Goal: Task Accomplishment & Management: Complete application form

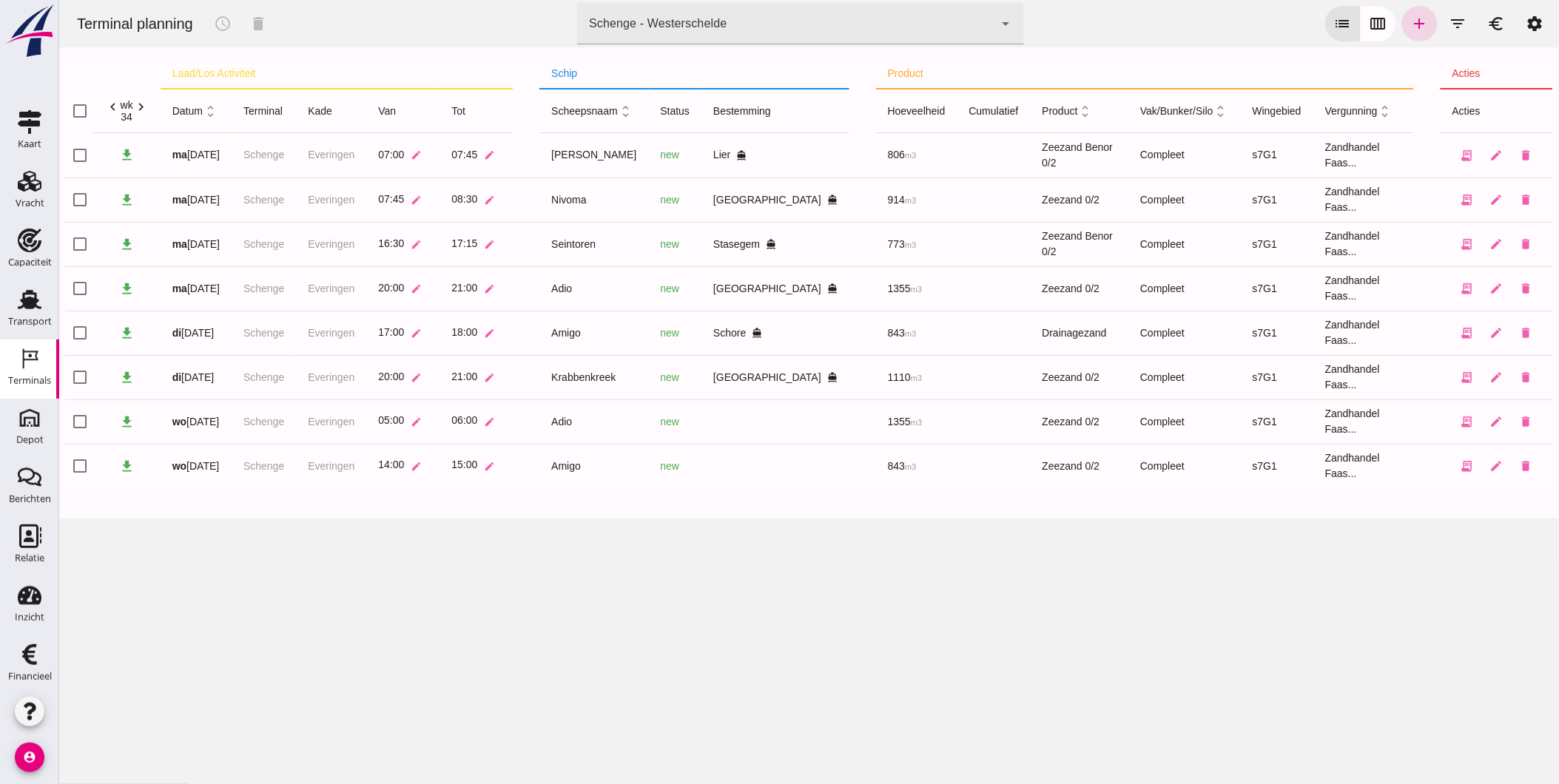
click div "Schenge - Westerschelde"
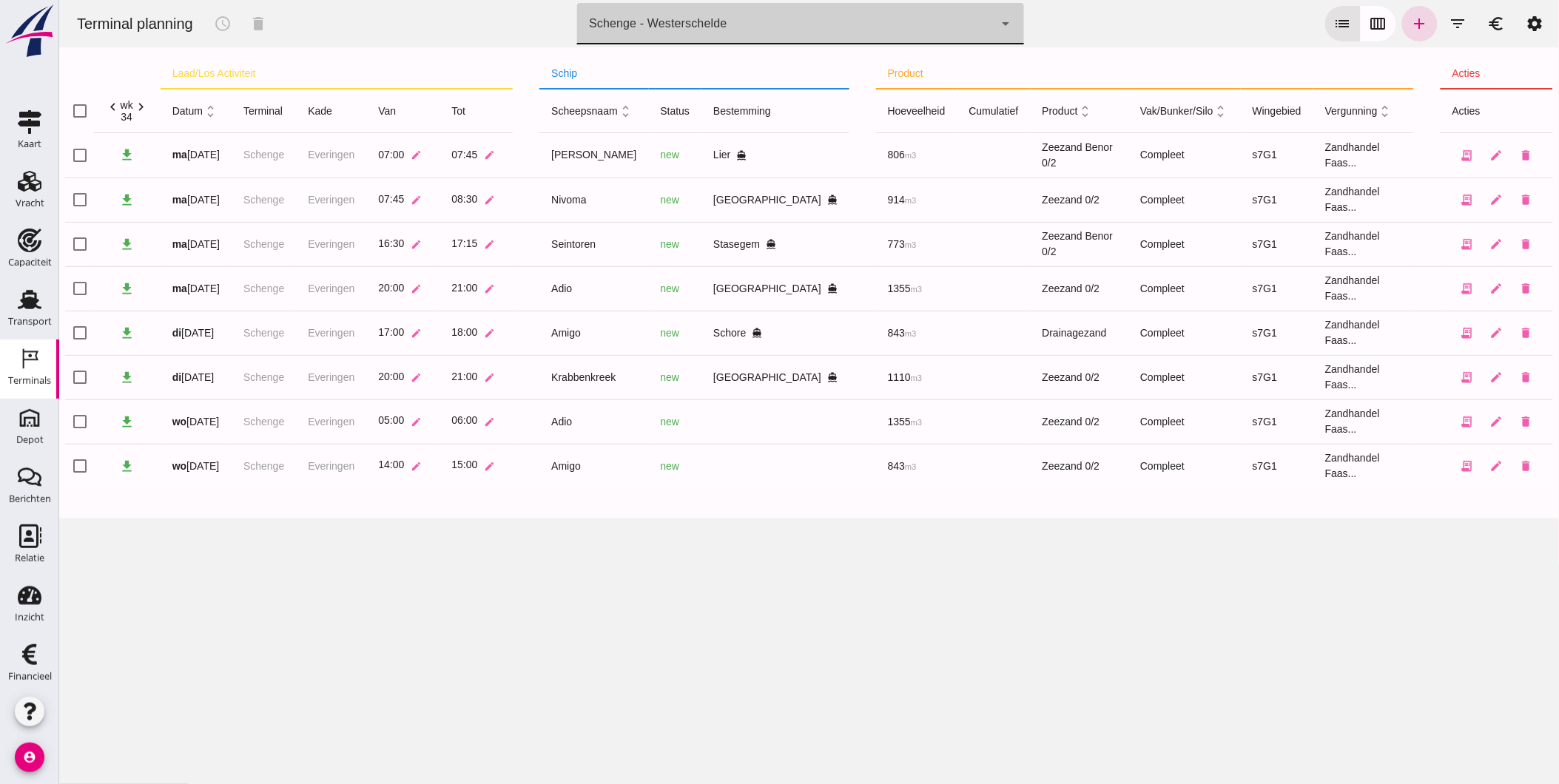
click div "Schenge - Westerschelde 9c876888-926f-4f5f-969d-c779b766b815"
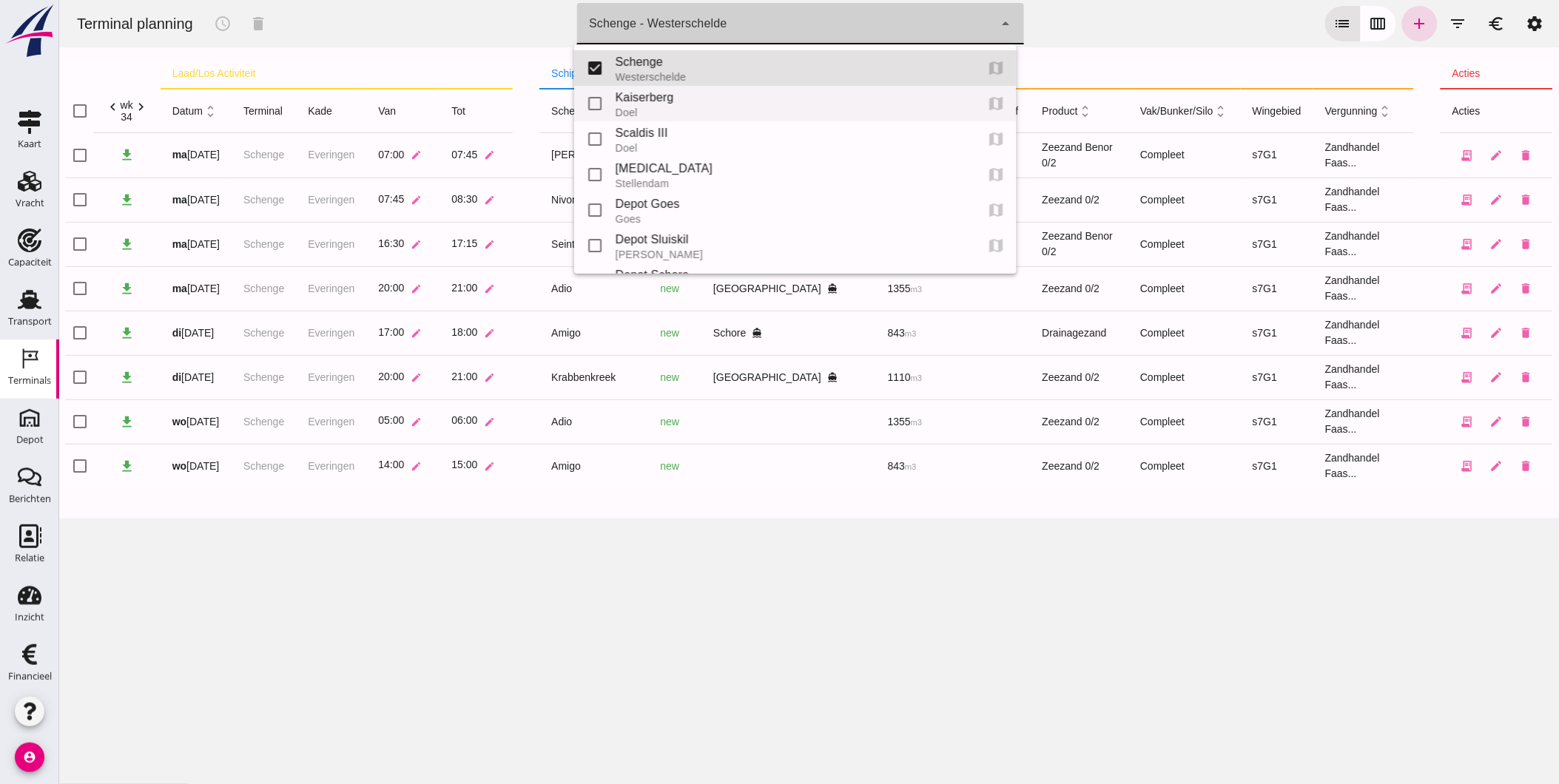
click at [651, 106] on div "Doel" at bounding box center [789, 112] width 348 height 12
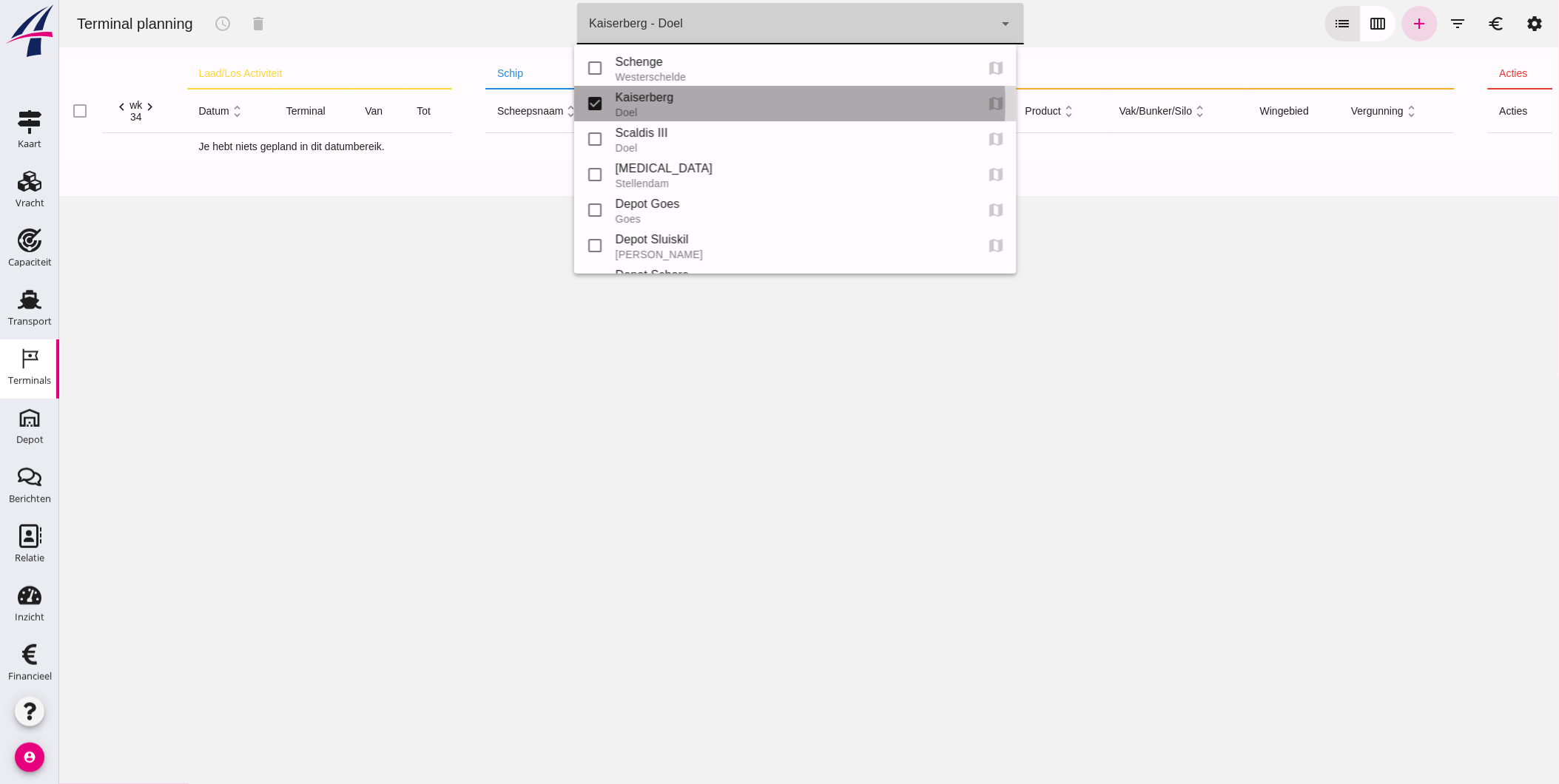
type input "7f603609-51ae-4e75-986b-c9057e559465"
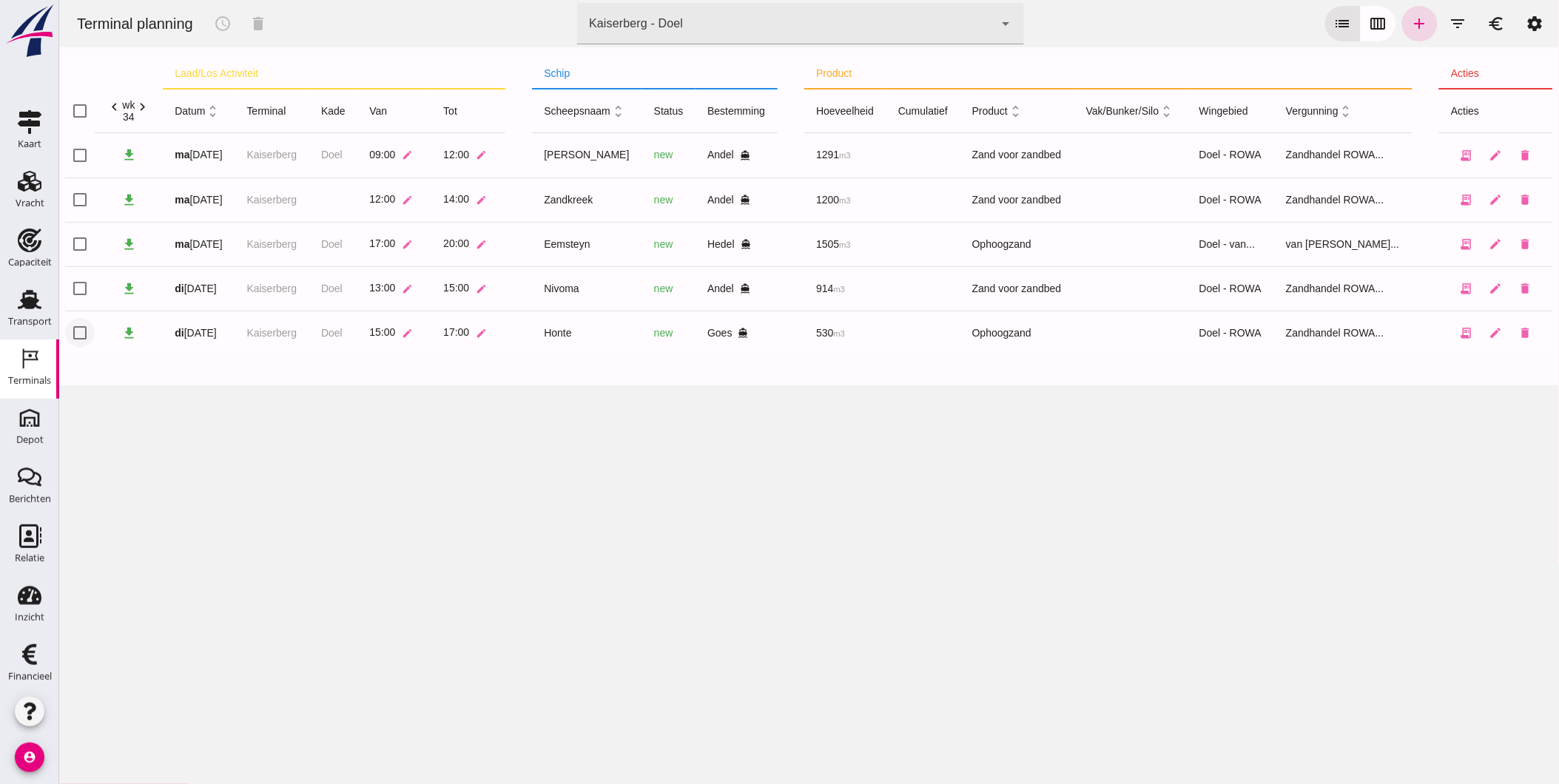
click input "checkbox"
checkbox input "true"
click at [225, 21] on icon "schedule" at bounding box center [222, 23] width 18 height 18
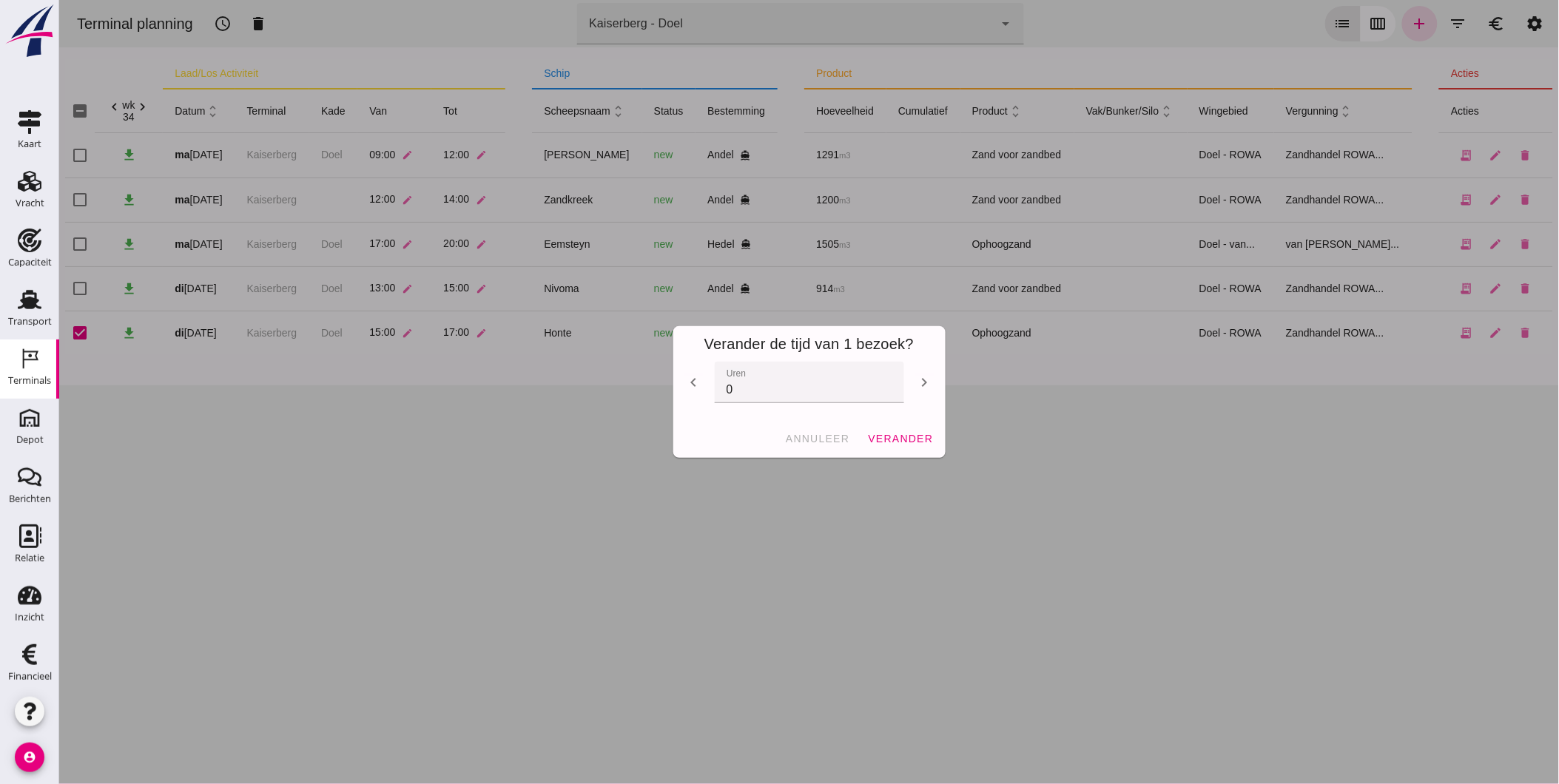
click at [915, 376] on icon "chevron_right" at bounding box center [924, 382] width 18 height 18
click at [915, 377] on icon "chevron_right" at bounding box center [924, 382] width 18 height 18
type input "2"
click span "verander"
checkbox input "false"
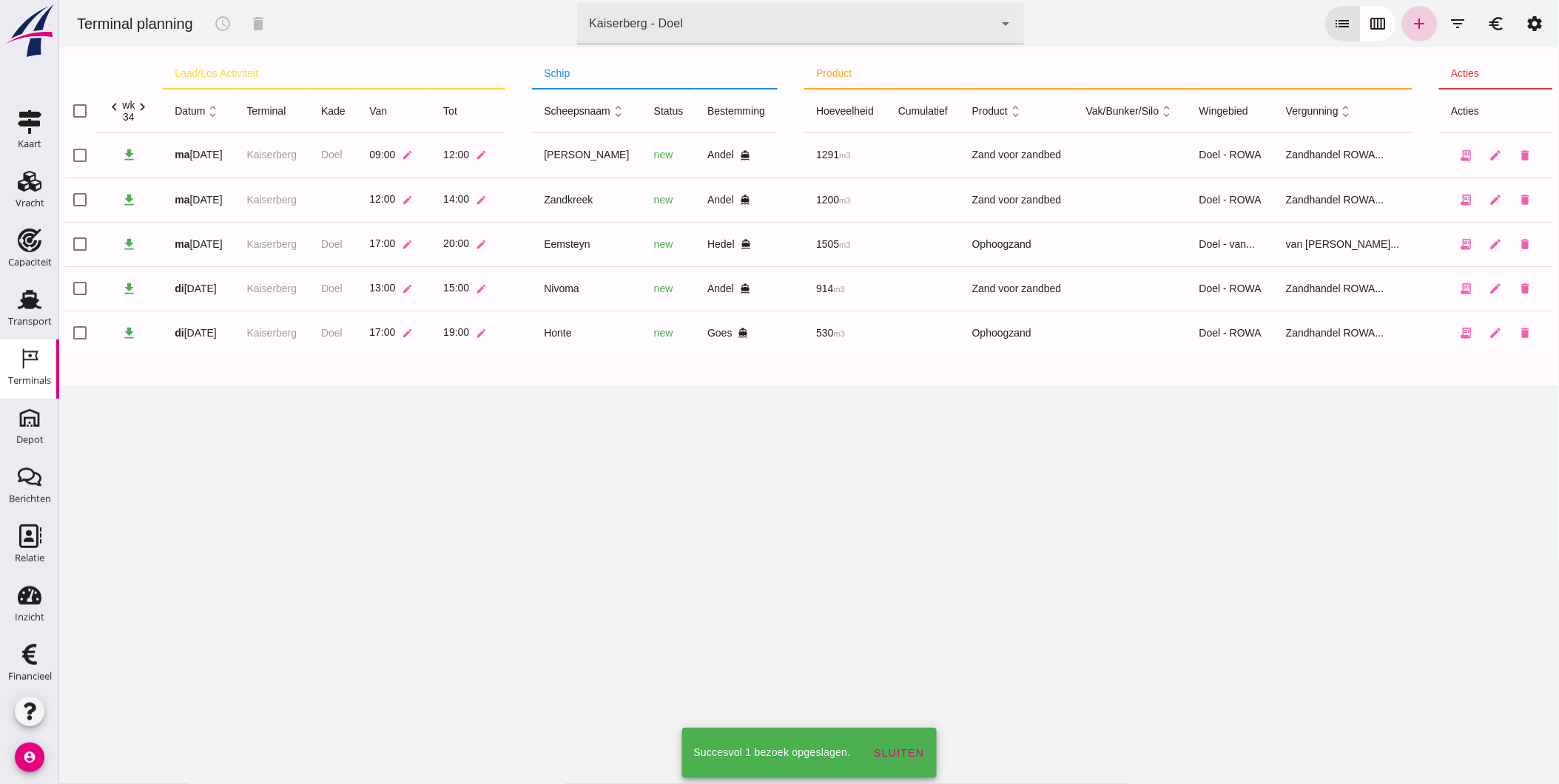
click at [1412, 23] on icon "add" at bounding box center [1419, 23] width 18 height 18
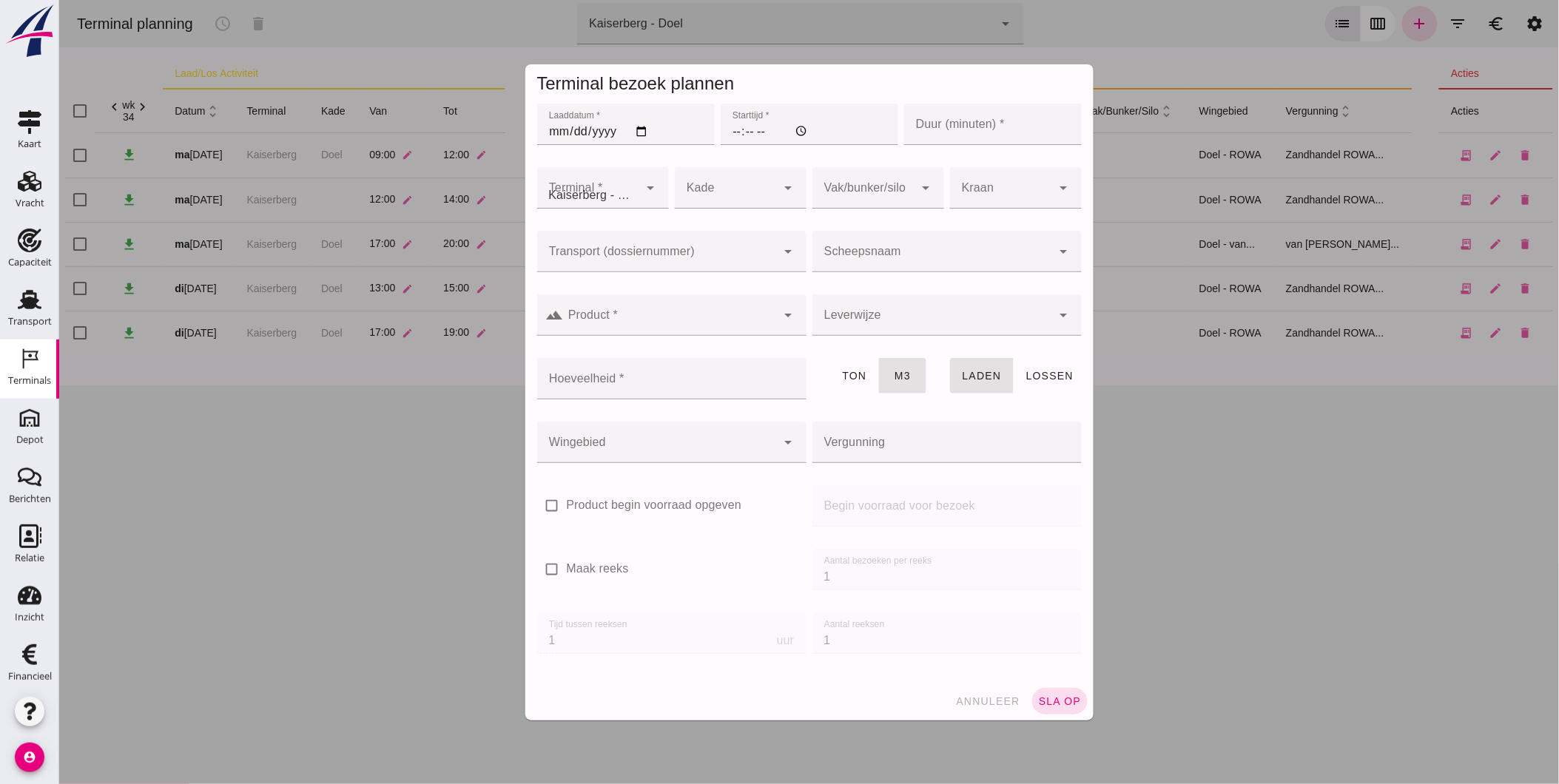
type input "Zandhandel Faasse B.V."
click input "Laaddatum *"
type input "[DATE]"
click input "Starttijd *"
type input "15:00"
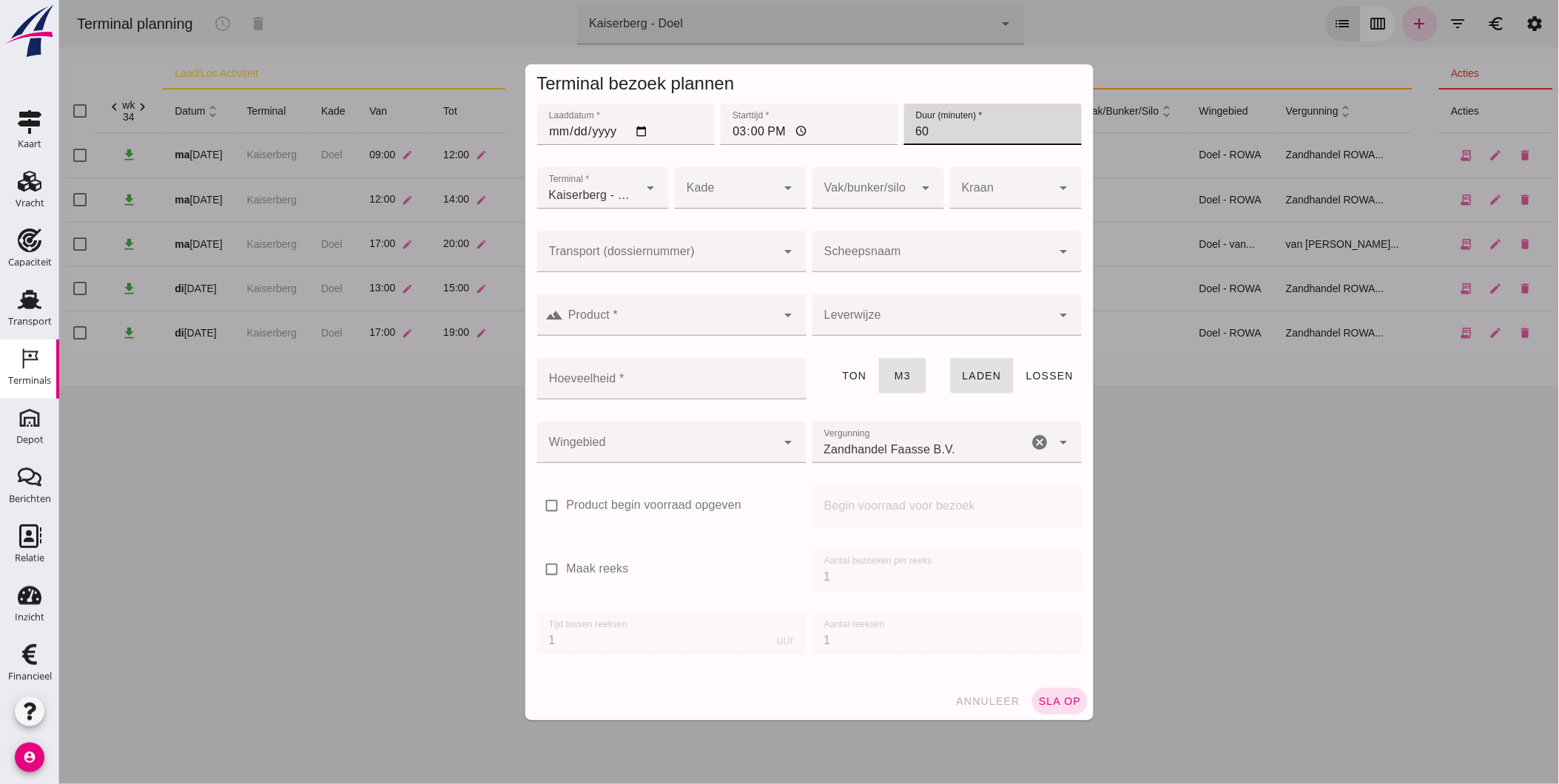
type input "6"
type input "120"
click div
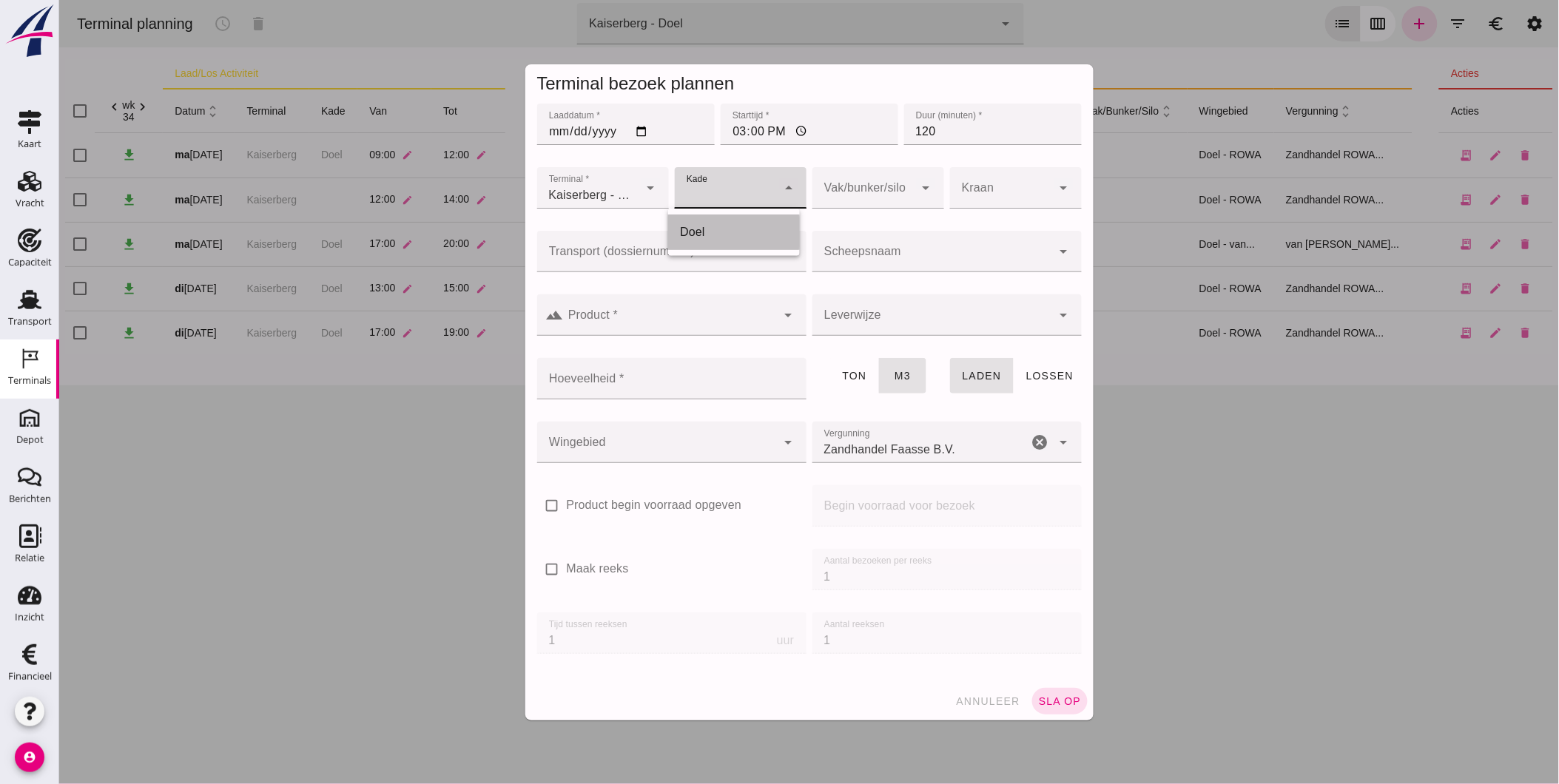
click at [747, 231] on div "Doel" at bounding box center [733, 232] width 108 height 18
type input "11"
click input "Scheepsnaam"
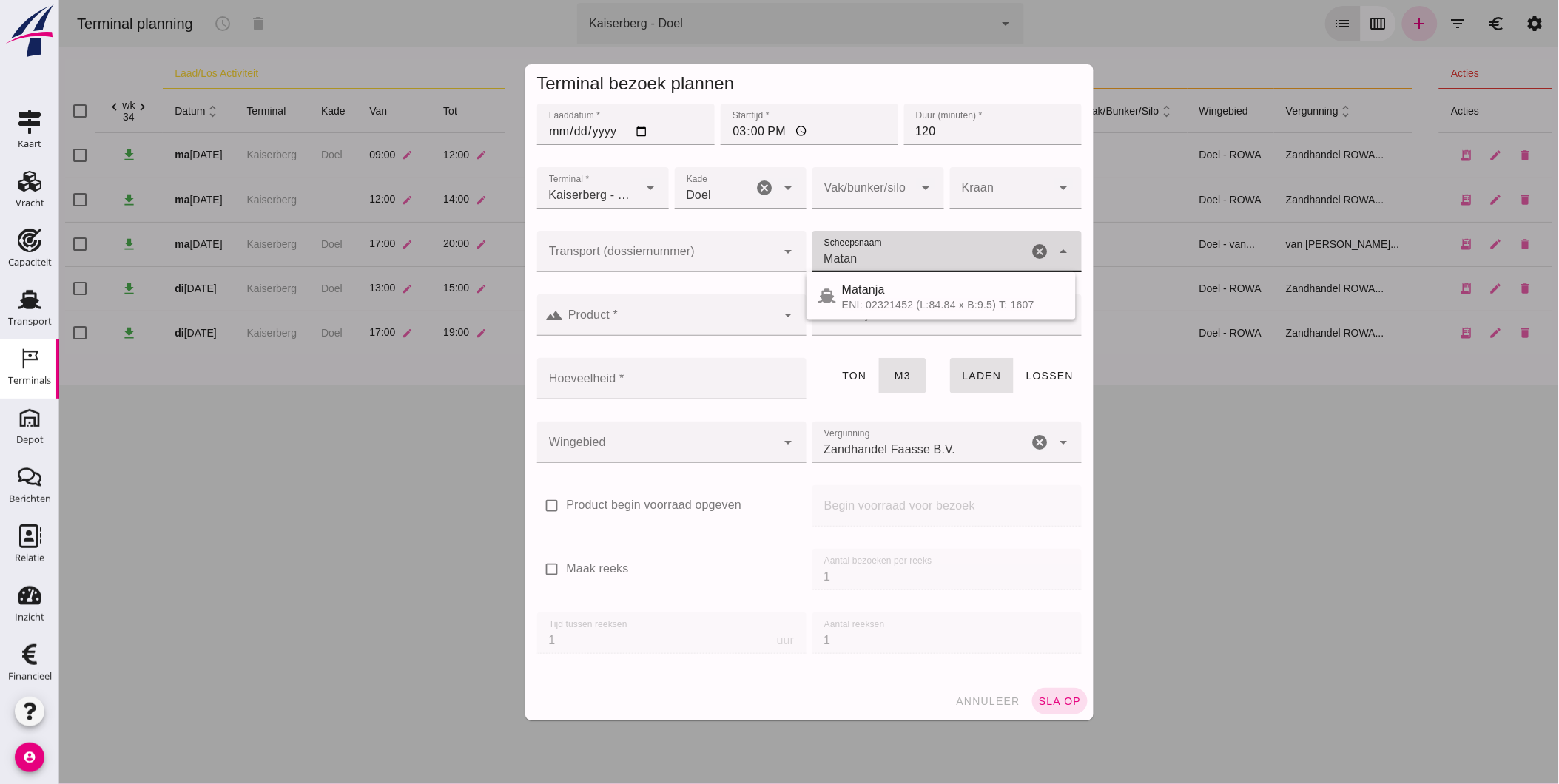
click at [883, 284] on div "Matanja" at bounding box center [952, 290] width 222 height 18
type input "Matanja"
type input "1020"
type input "Matanja"
click input "Product *"
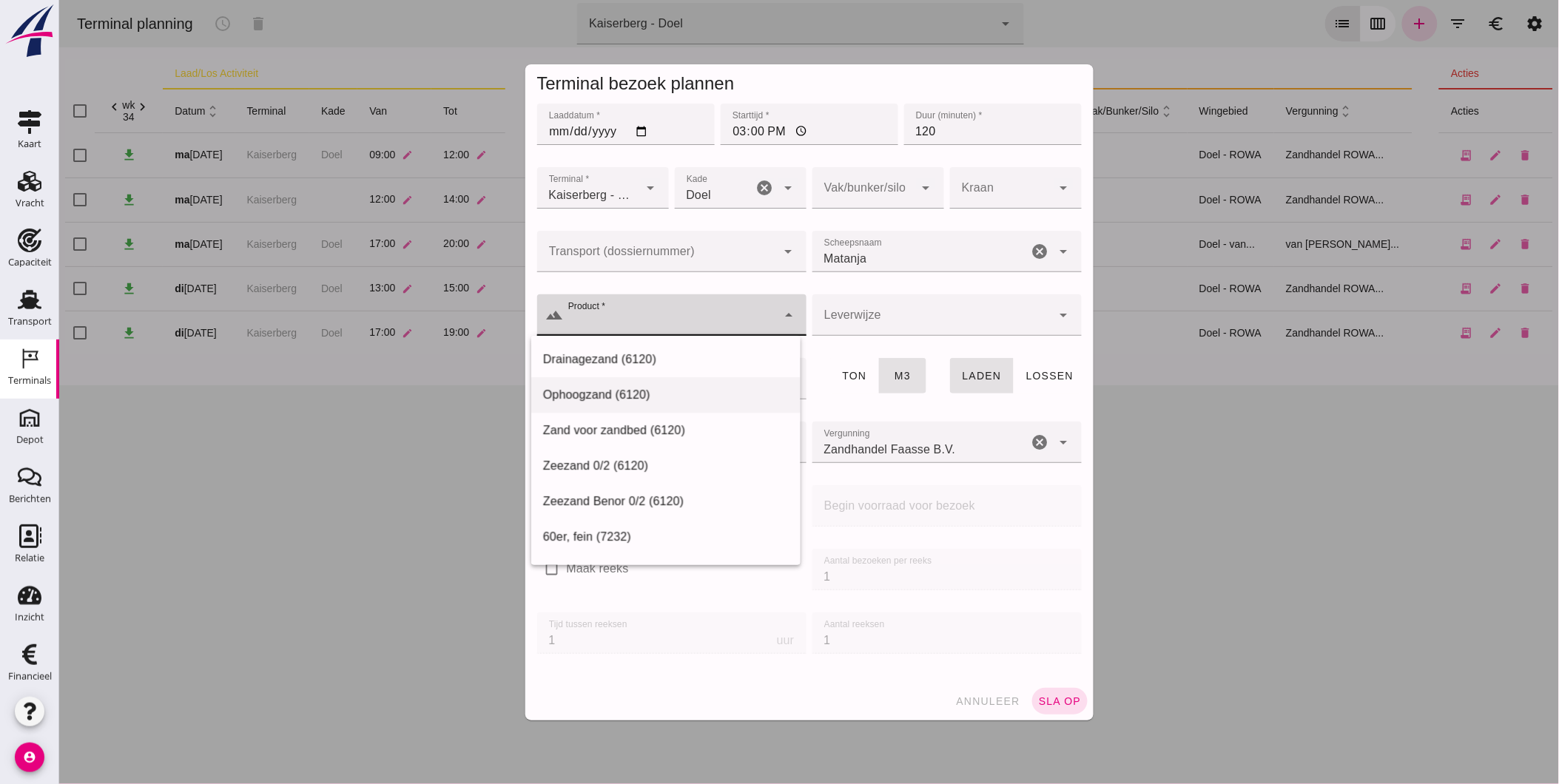
click at [690, 403] on div "Ophoogzand (6120)" at bounding box center [665, 395] width 245 height 18
type input "Ophoogzand (6120)"
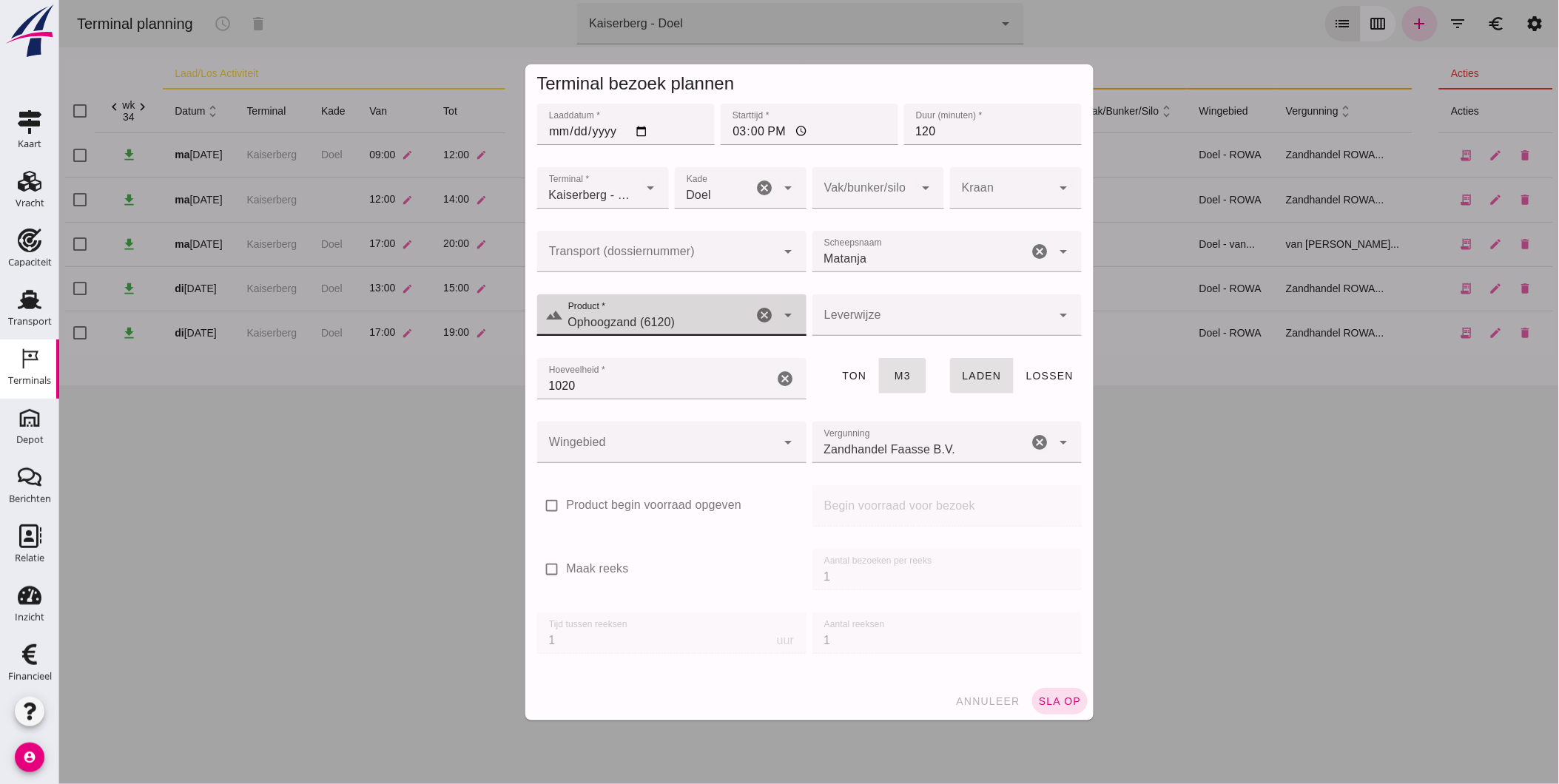
click div
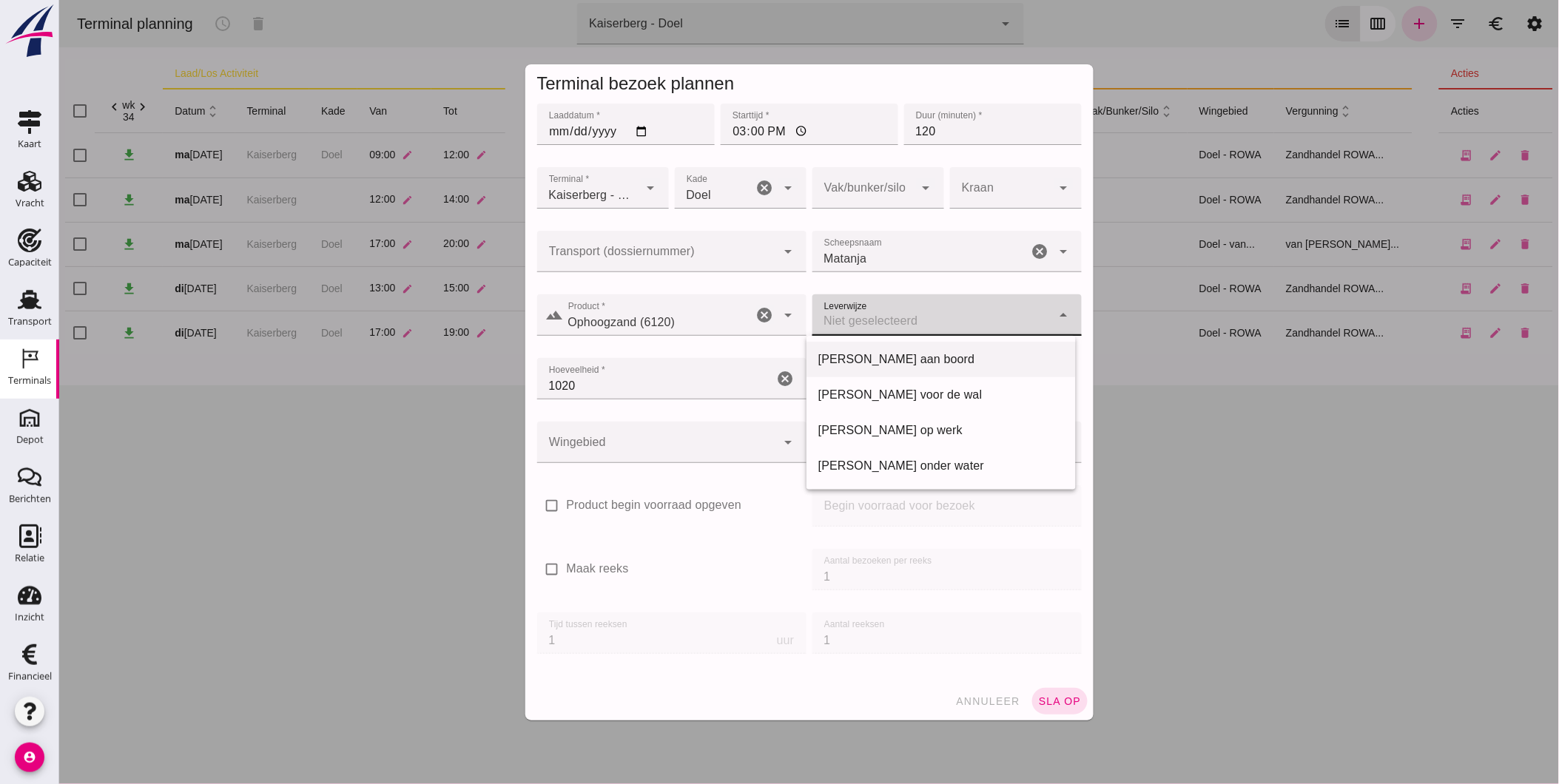
click at [858, 363] on div "[PERSON_NAME] aan boord" at bounding box center [940, 360] width 245 height 18
type input "franco_on_board"
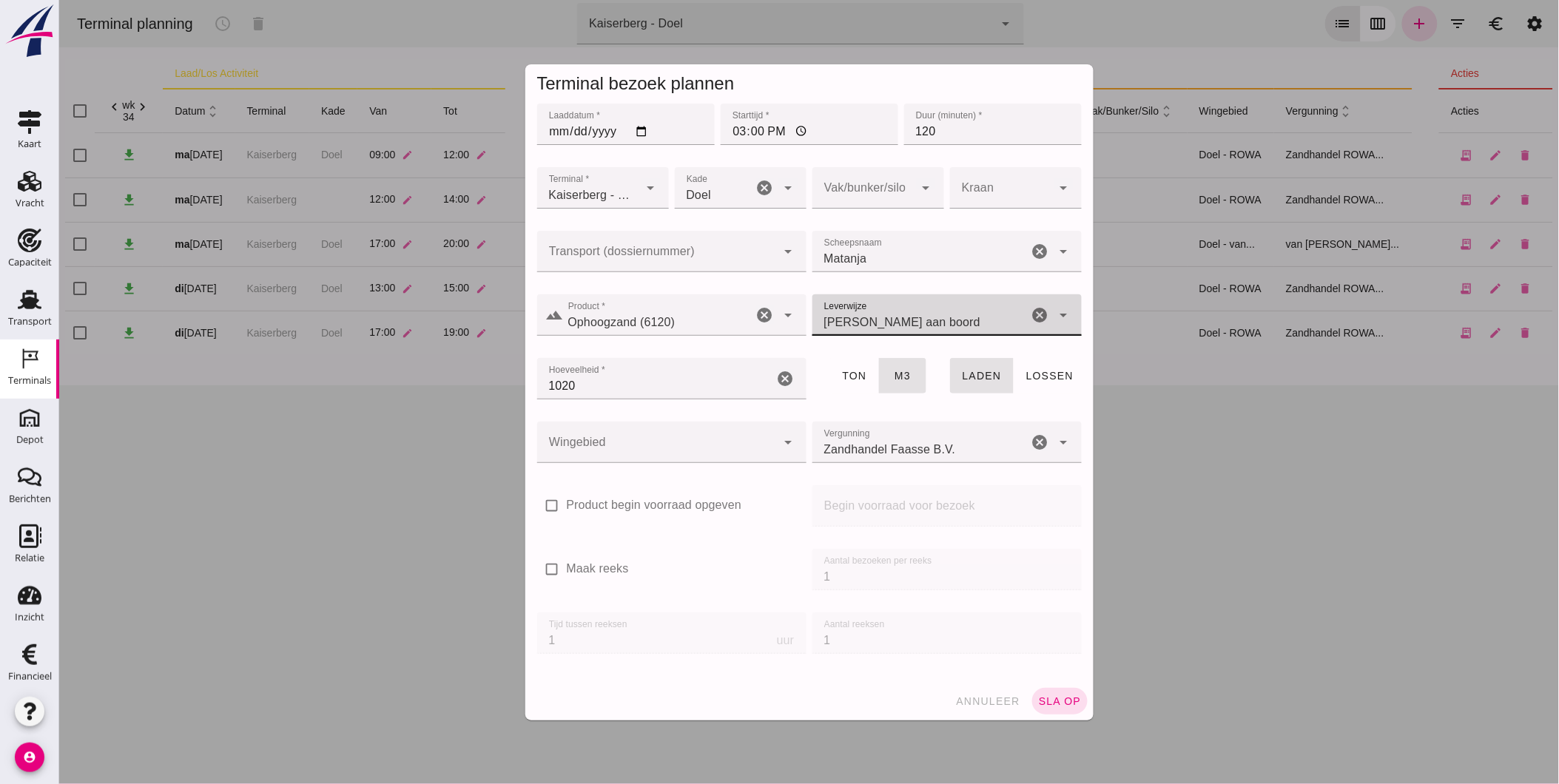
click input "1020"
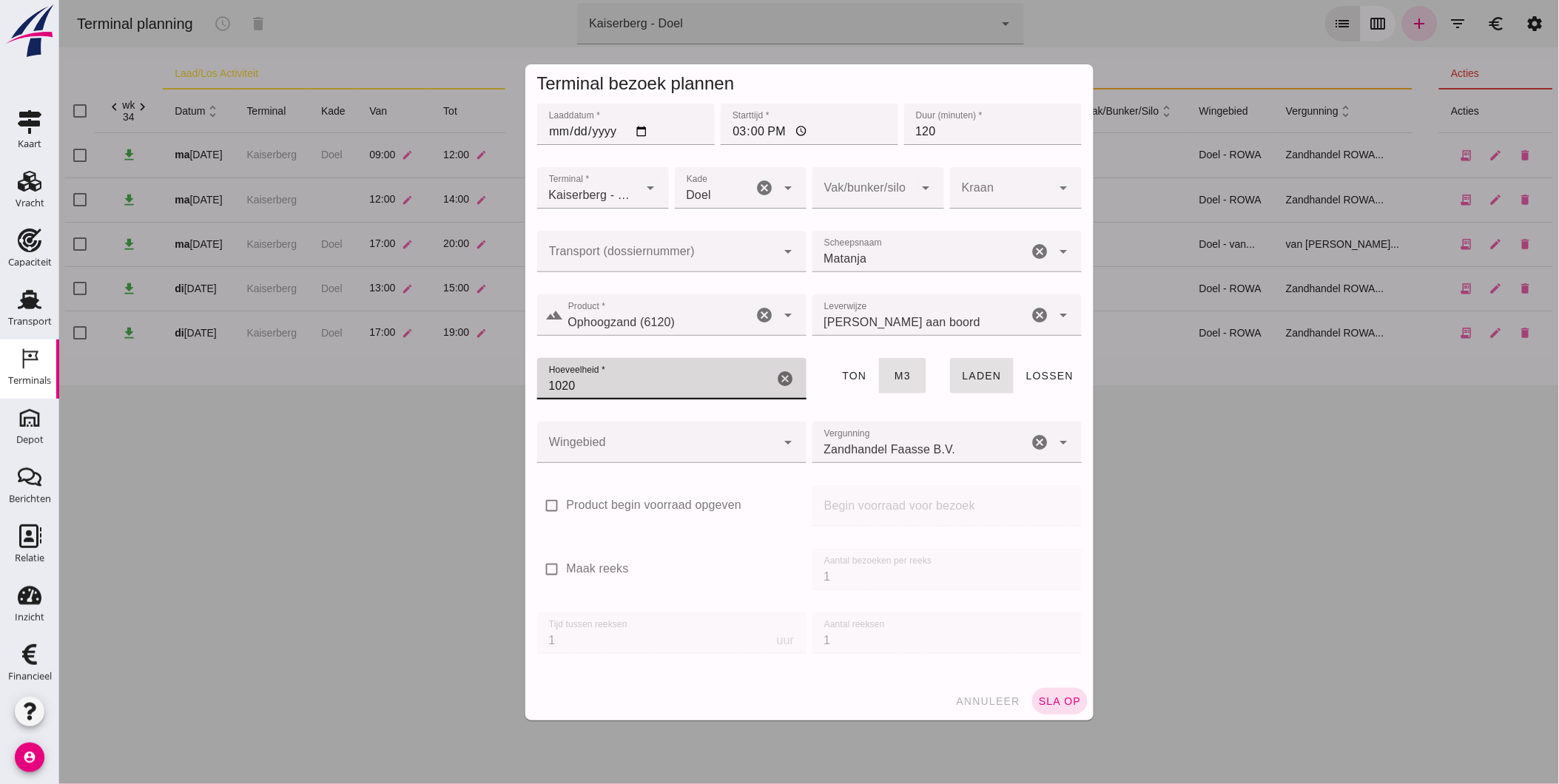
drag, startPoint x: 700, startPoint y: 383, endPoint x: 395, endPoint y: 370, distance: 305.3
click div "Terminal bezoek plannen Laaddatum * Laaddatum * [DATE] Starttijd * Starttijd * …"
type input "800"
click div
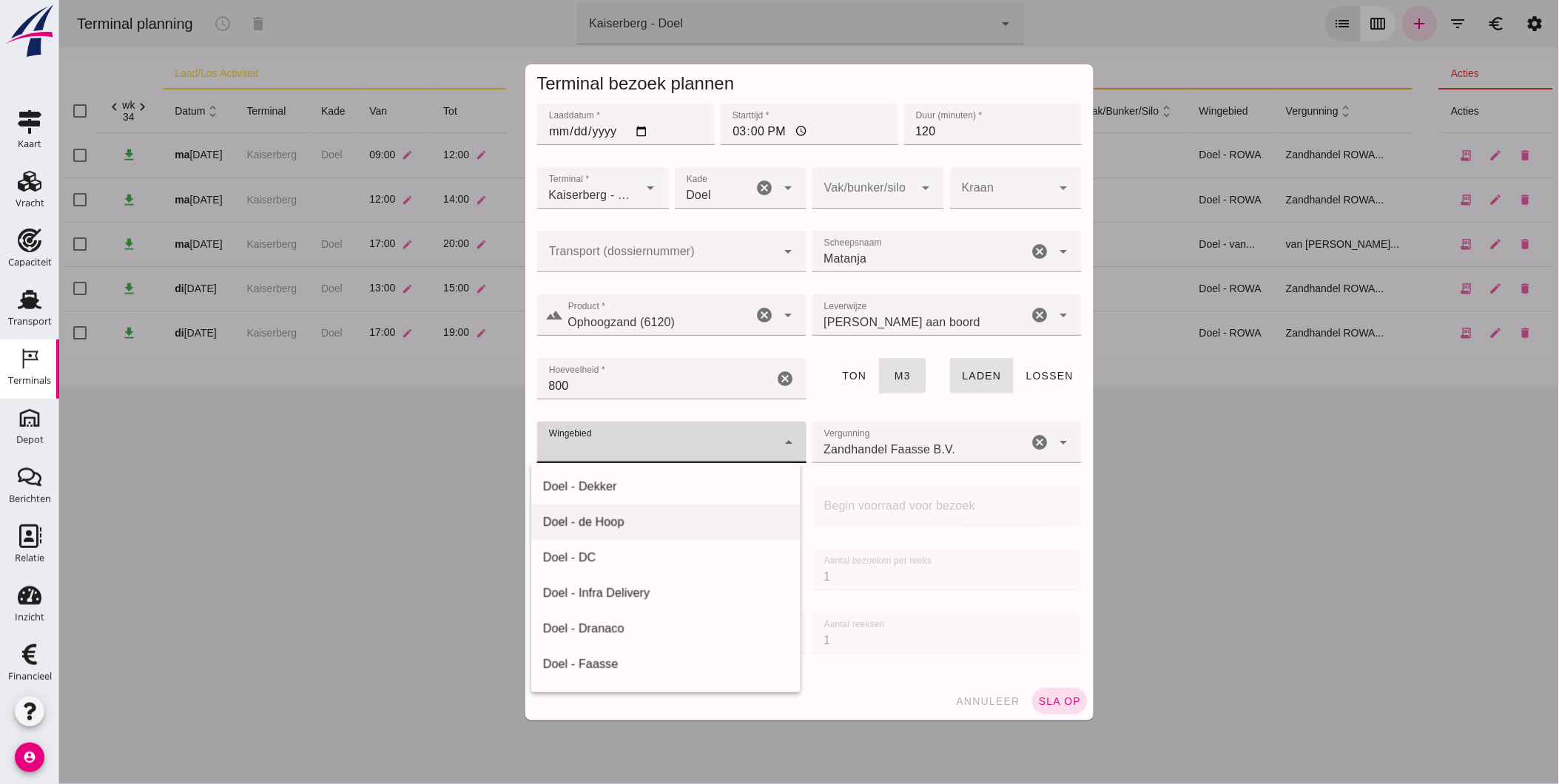
click at [625, 527] on div "Doel - de Hoop" at bounding box center [665, 522] width 245 height 18
type input "193"
click icon "cancel"
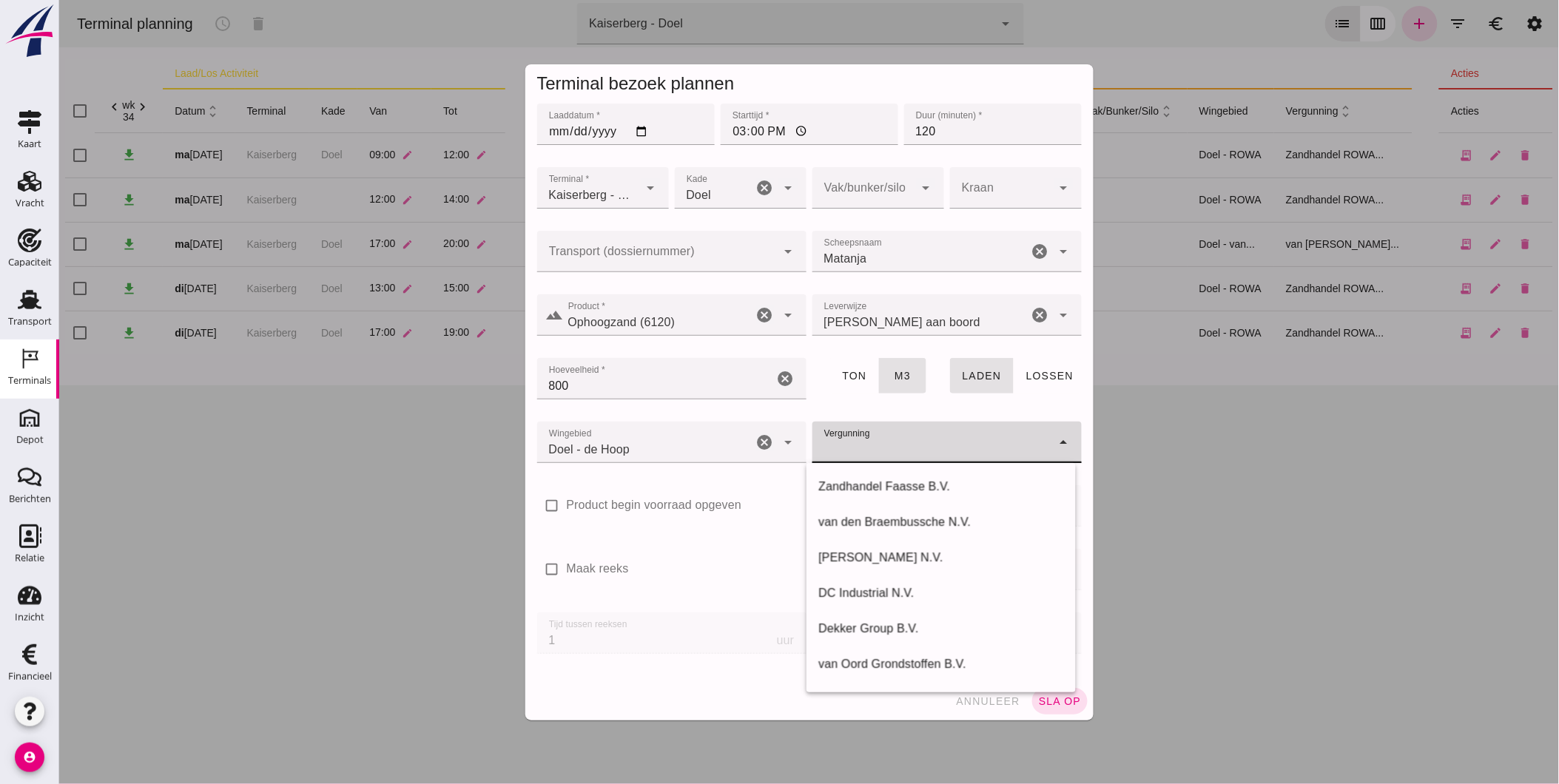
drag, startPoint x: 979, startPoint y: 444, endPoint x: 1005, endPoint y: 460, distance: 30.5
click input "Vergunning"
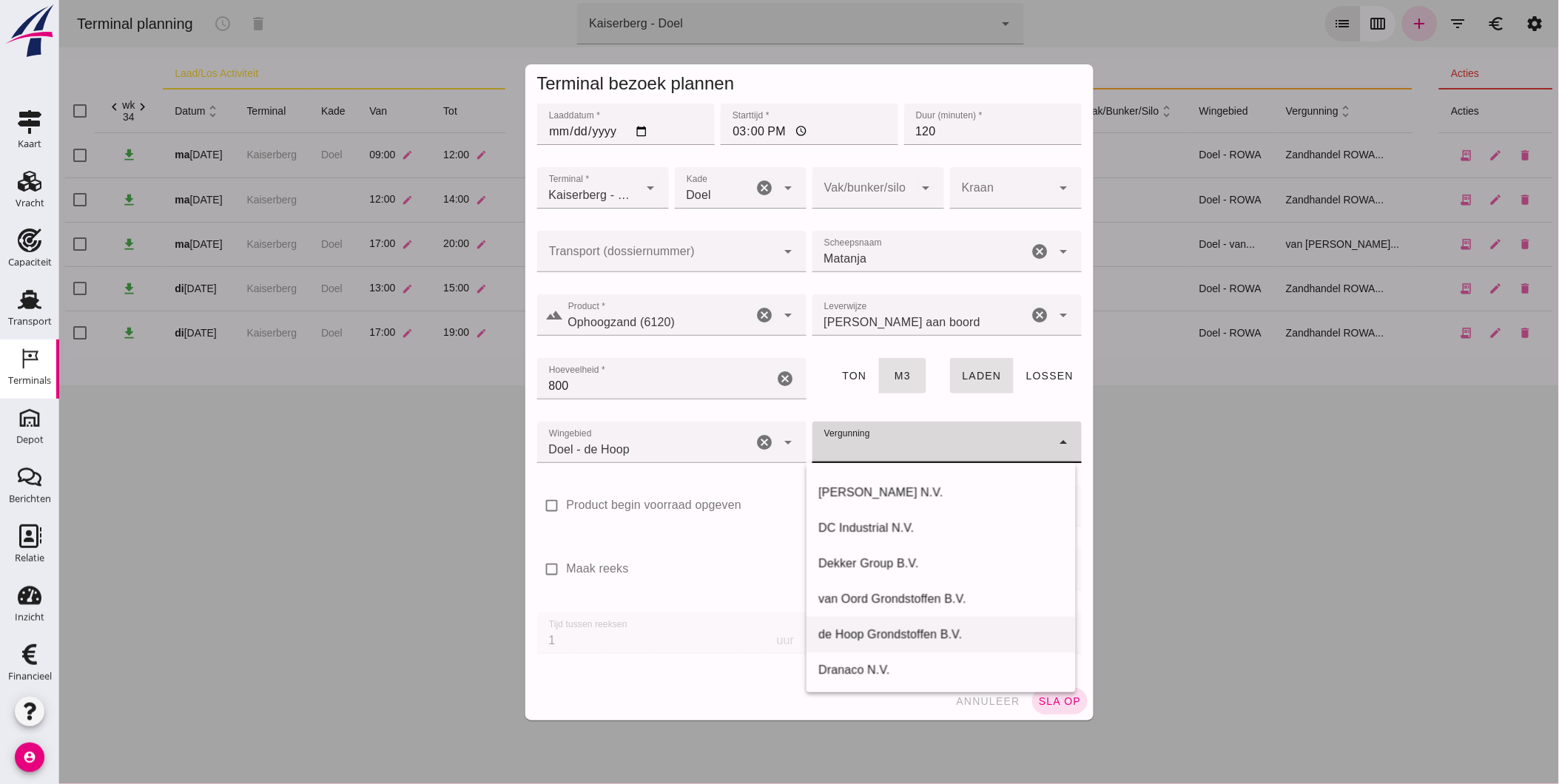
click at [967, 626] on div "de Hoop Grondstoffen B.V." at bounding box center [940, 634] width 245 height 18
type input "de Hoop Grondstoffen B.V."
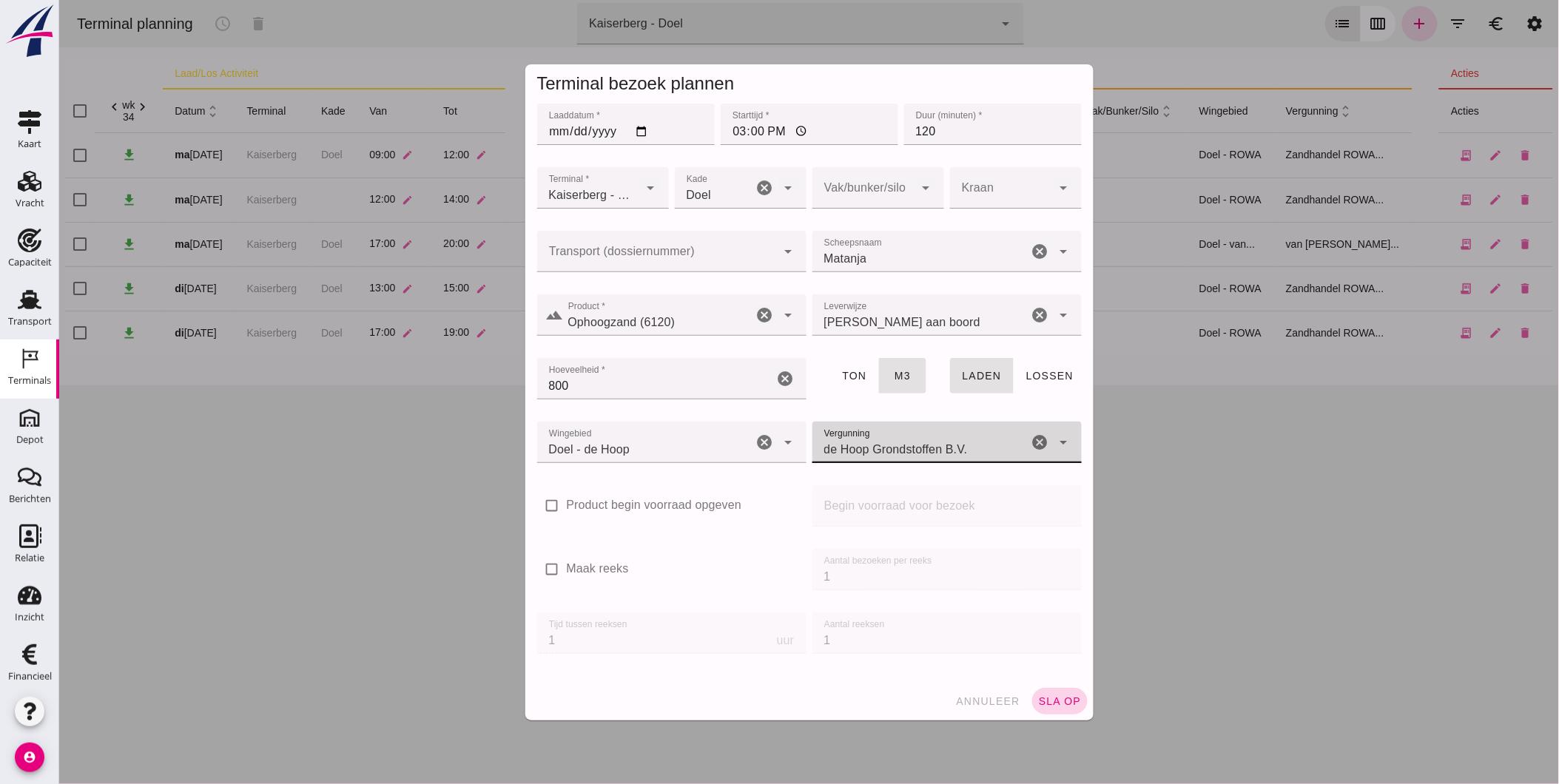
click span "sla op"
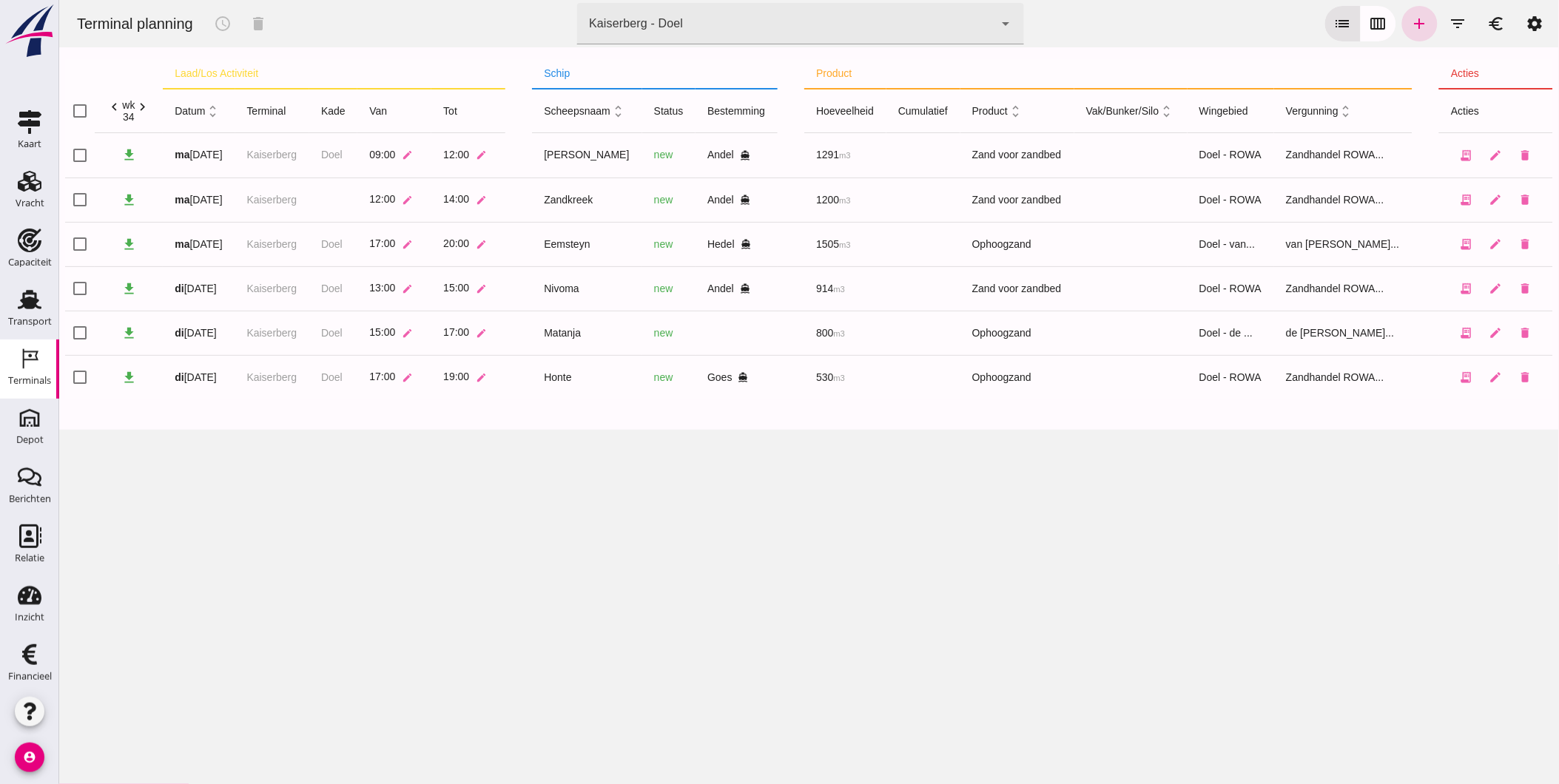
click div "Kaiserberg - Doel 7f603609-51ae-4e75-986b-c9057e559465"
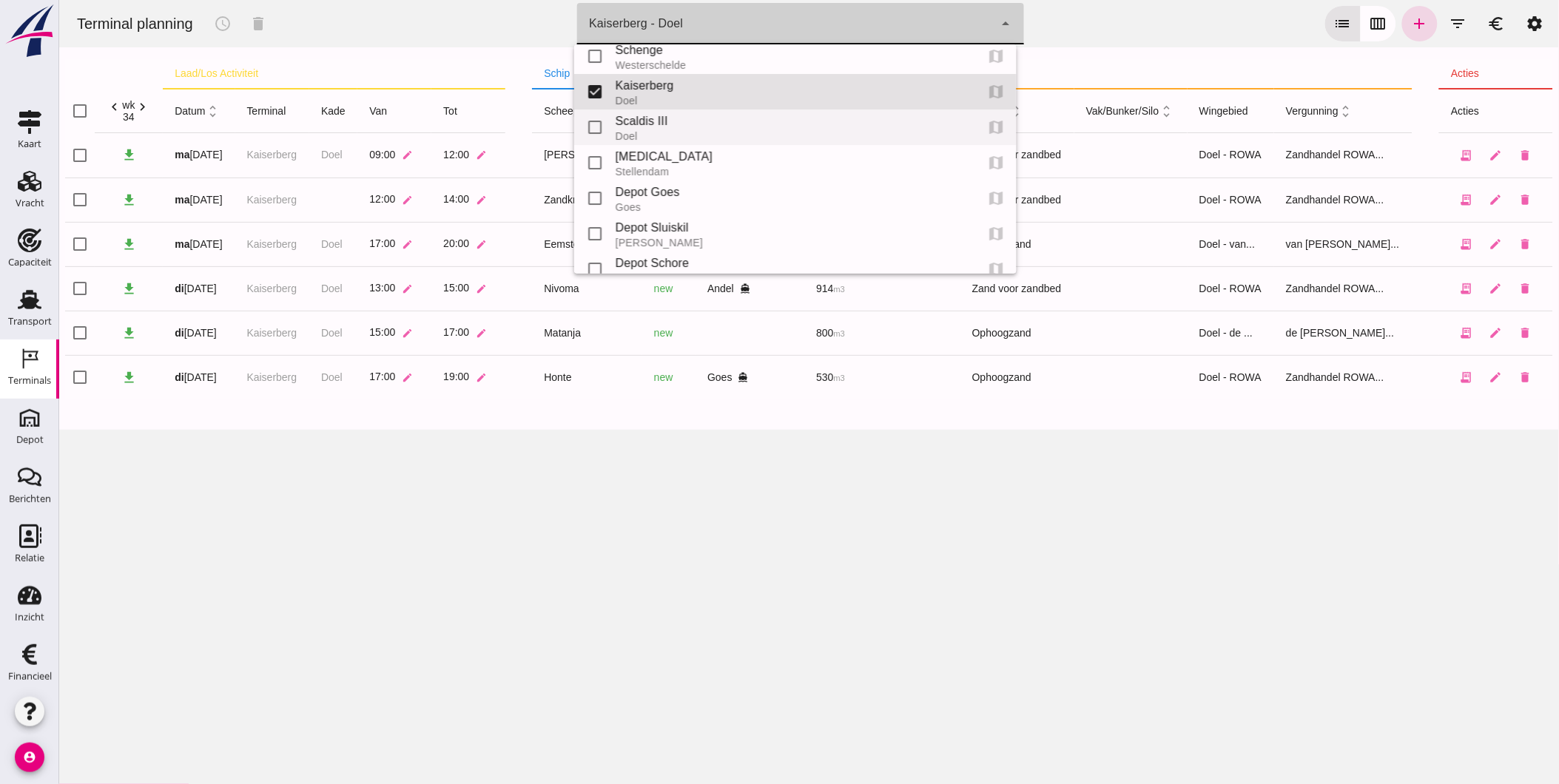
scroll to position [0, 0]
click at [736, 74] on div "Westerschelde" at bounding box center [789, 77] width 348 height 12
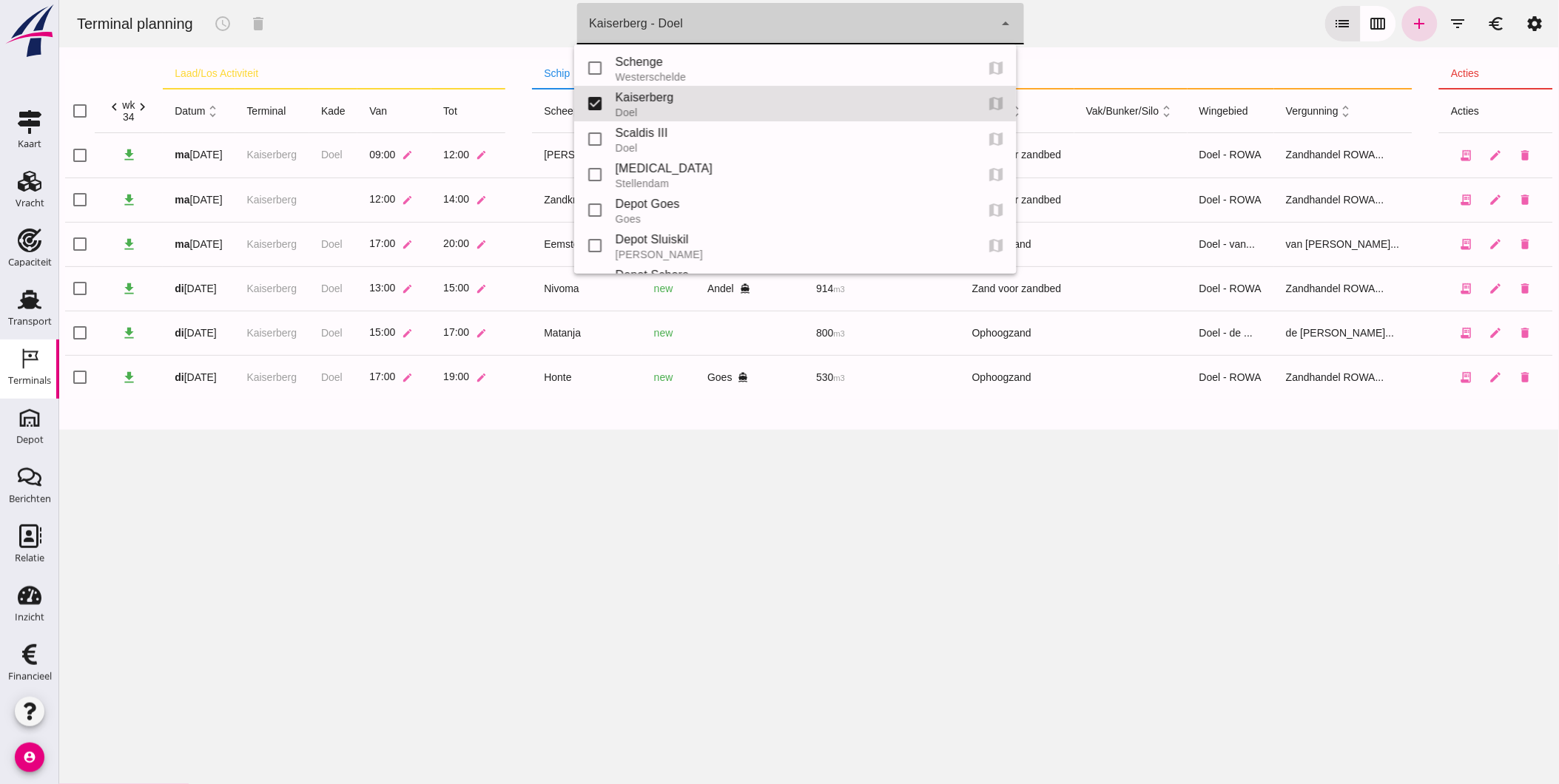
type input "9c876888-926f-4f5f-969d-c779b766b815"
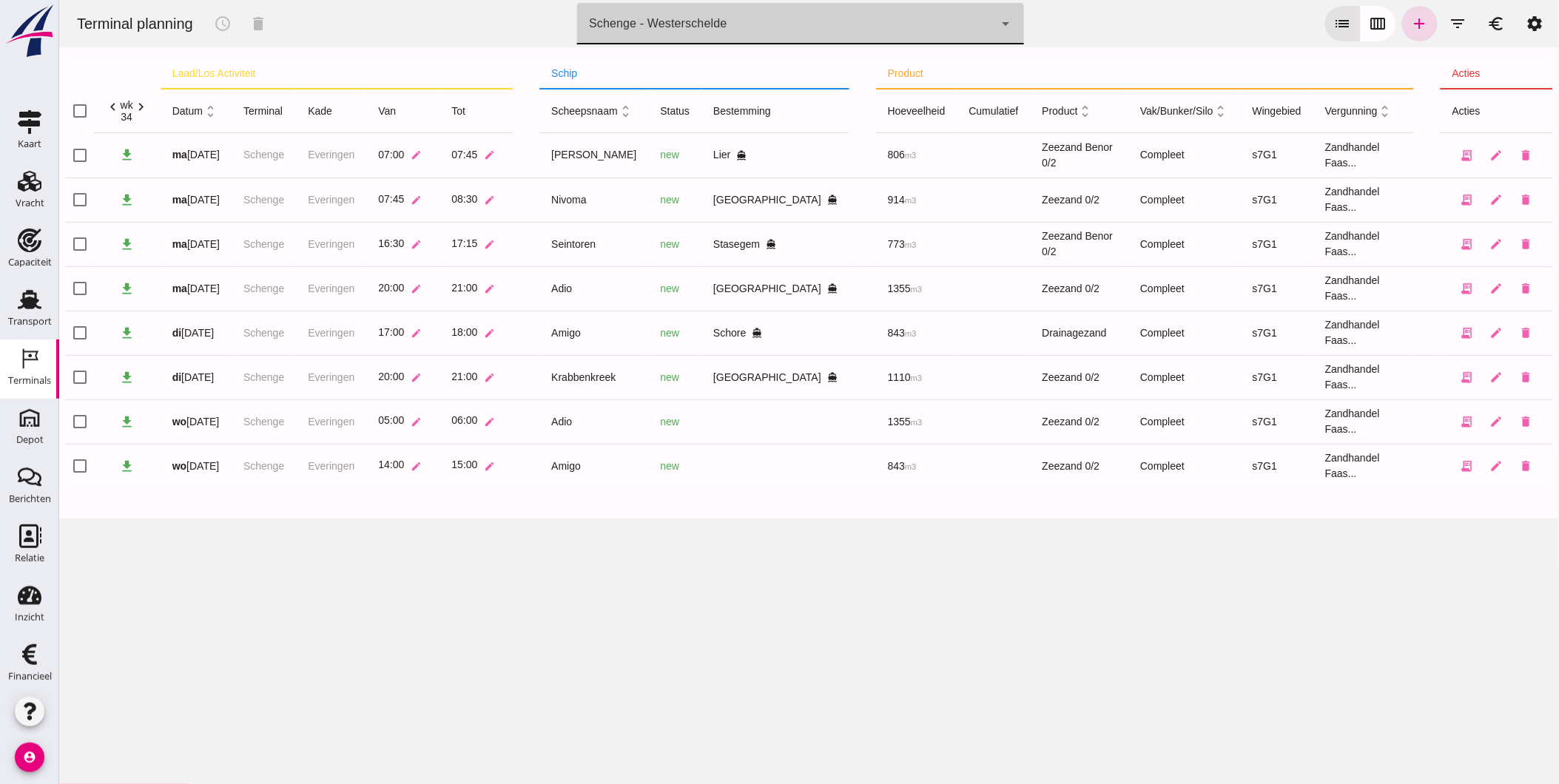
click at [424, 577] on div "Terminal planning schedule delete terminal Schenge - Westerschelde 9c876888-926…" at bounding box center [808, 392] width 1499 height 784
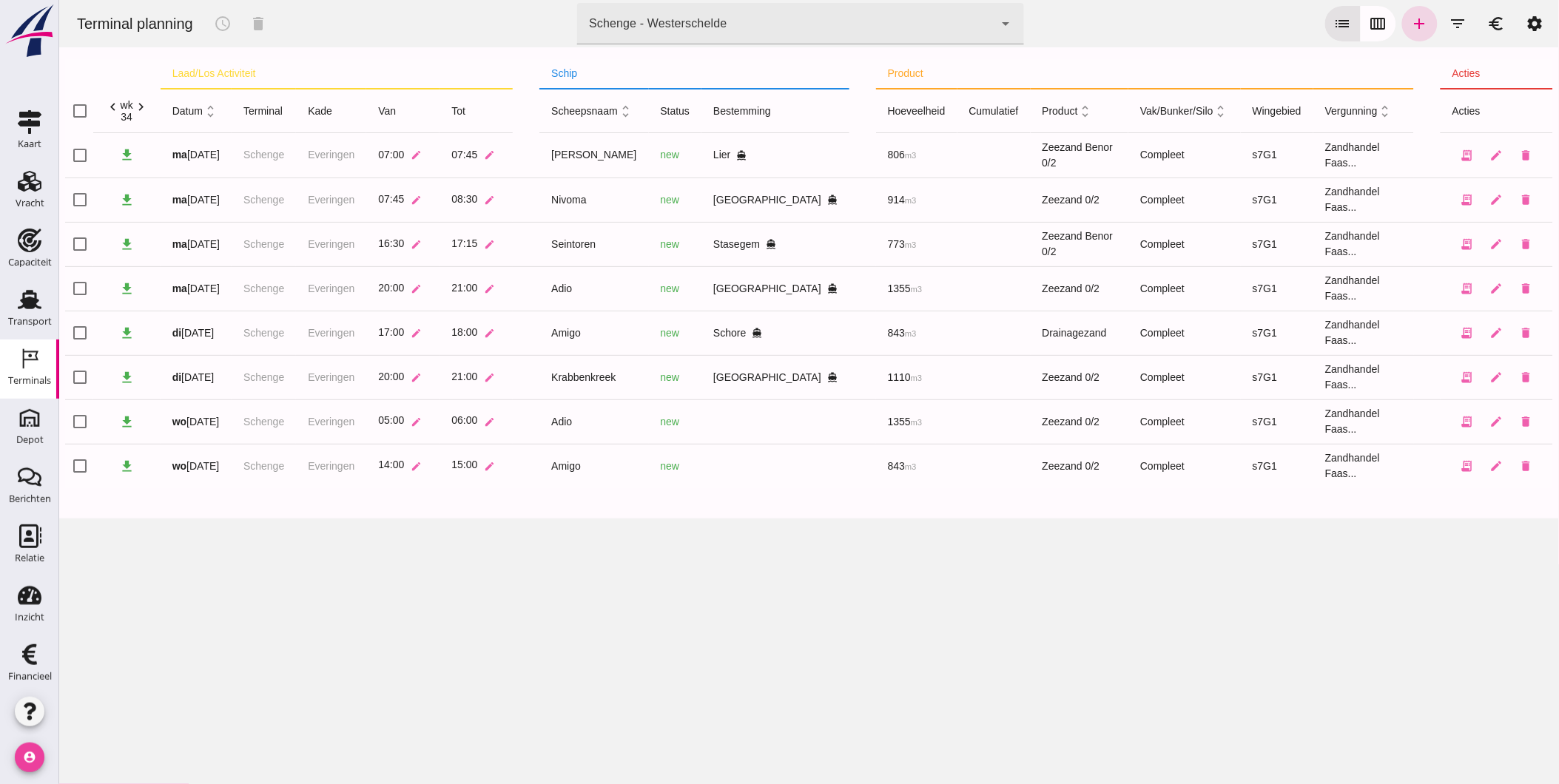
click at [21, 752] on icon "account_circle" at bounding box center [29, 757] width 30 height 30
click at [114, 745] on div "Uitloggen" at bounding box center [133, 752] width 106 height 18
